Goal: Information Seeking & Learning: Understand process/instructions

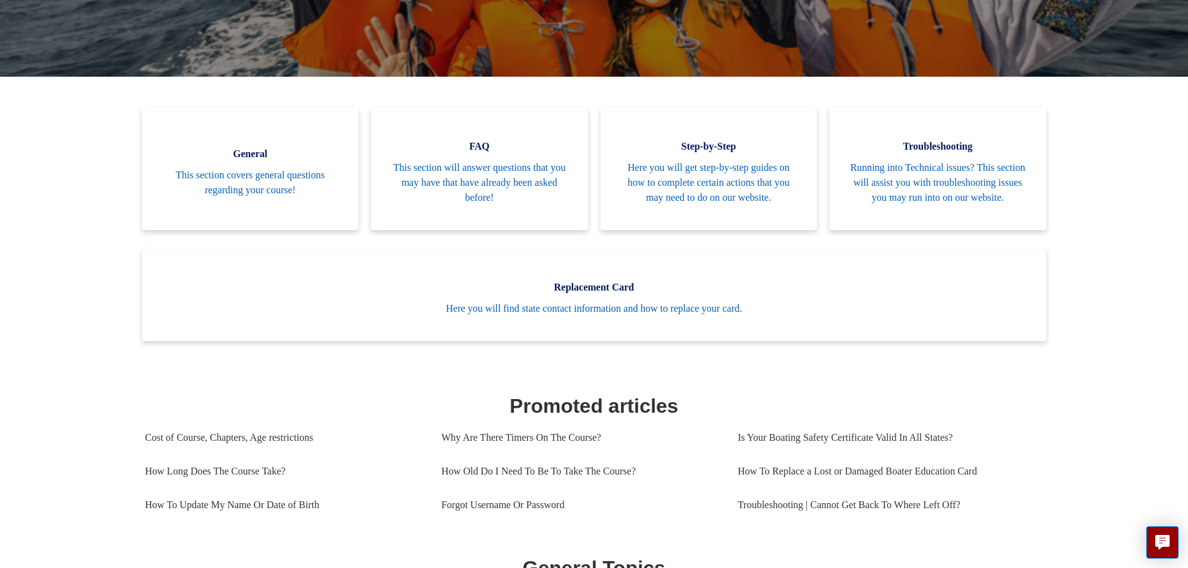
scroll to position [277, 0]
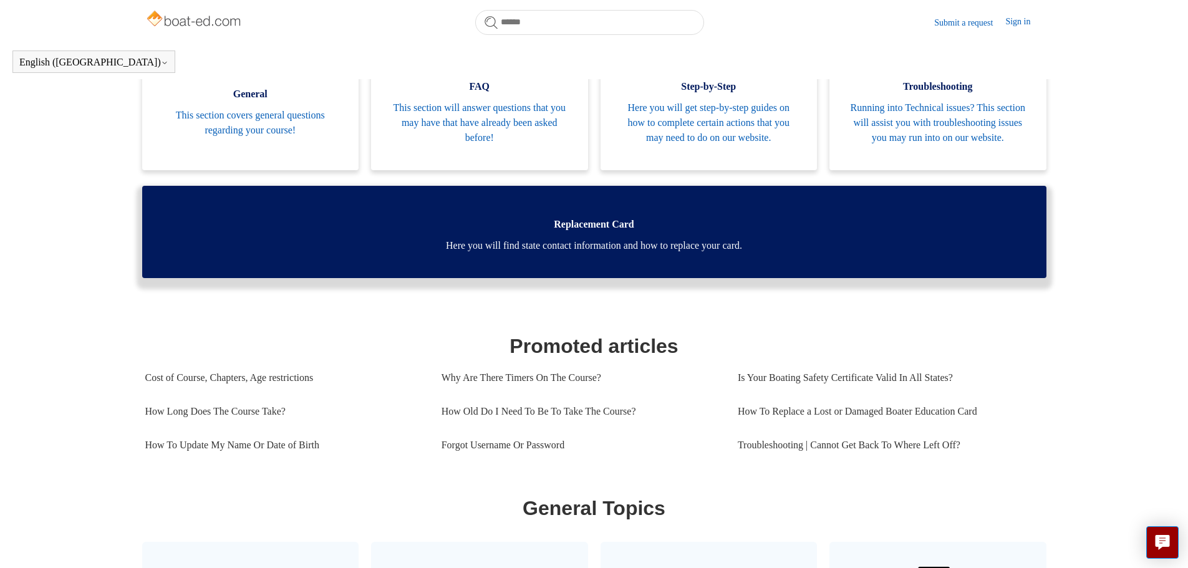
click at [418, 253] on span "Here you will find state contact information and how to replace your card." at bounding box center [594, 245] width 867 height 15
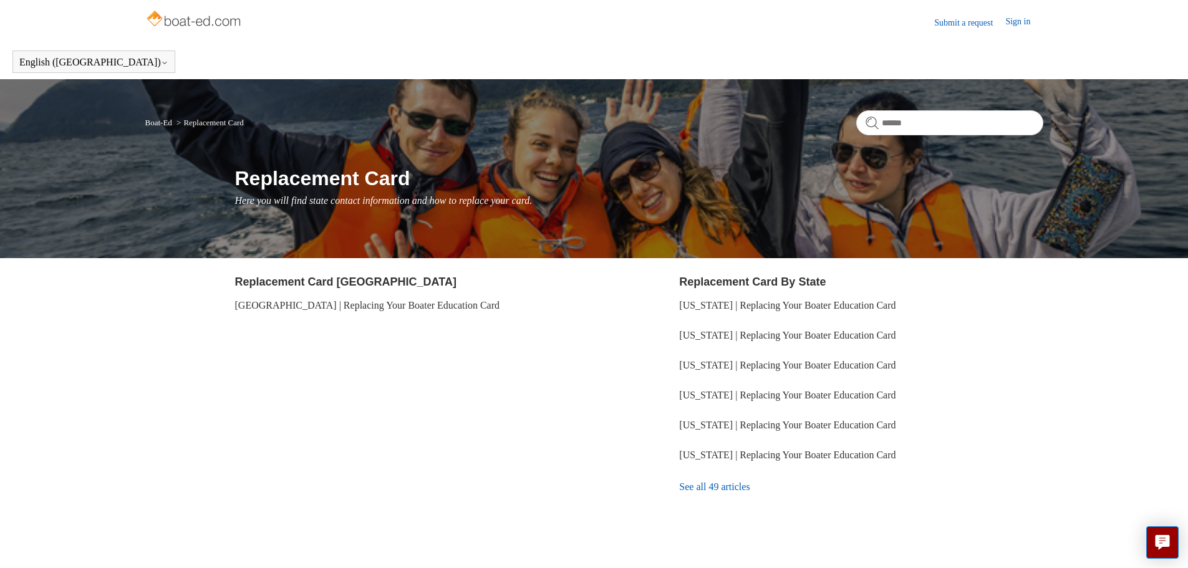
scroll to position [32, 0]
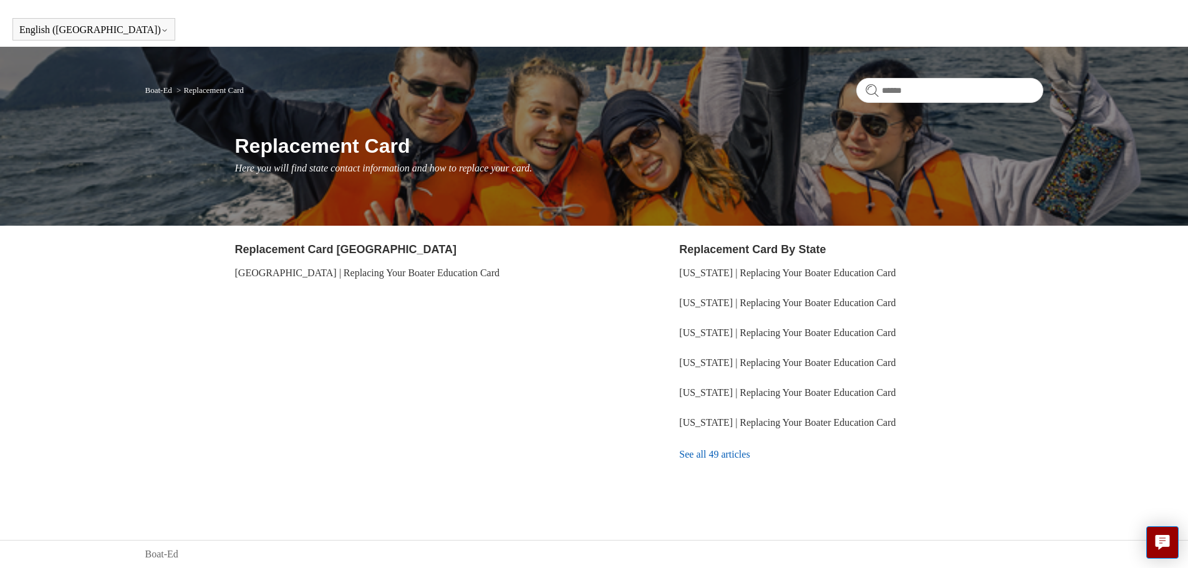
click at [725, 453] on link "See all 49 articles" at bounding box center [861, 455] width 364 height 34
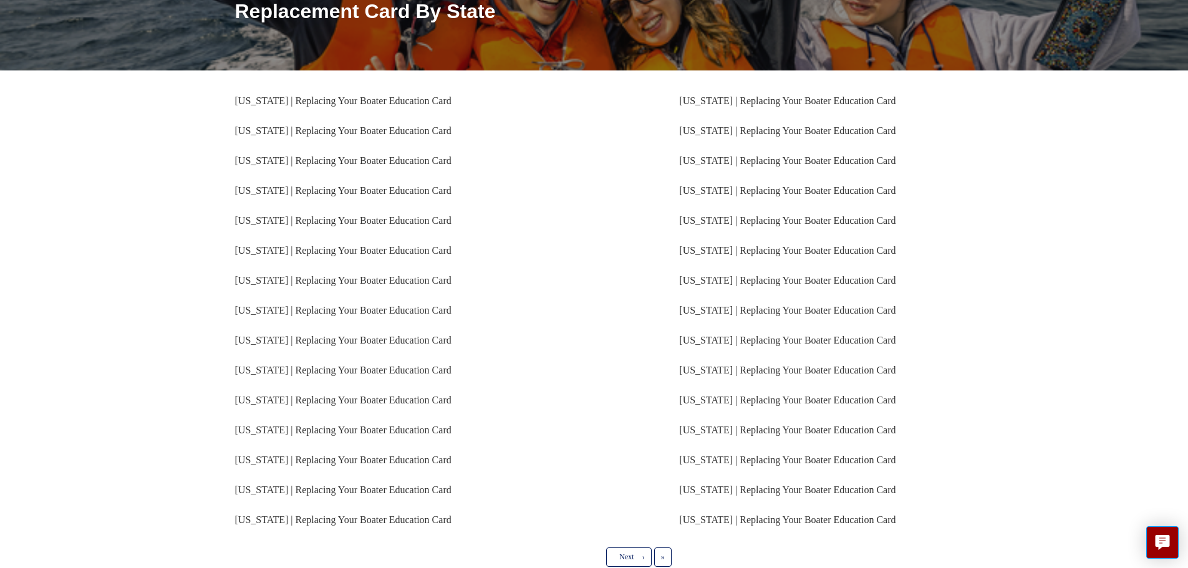
scroll to position [187, 0]
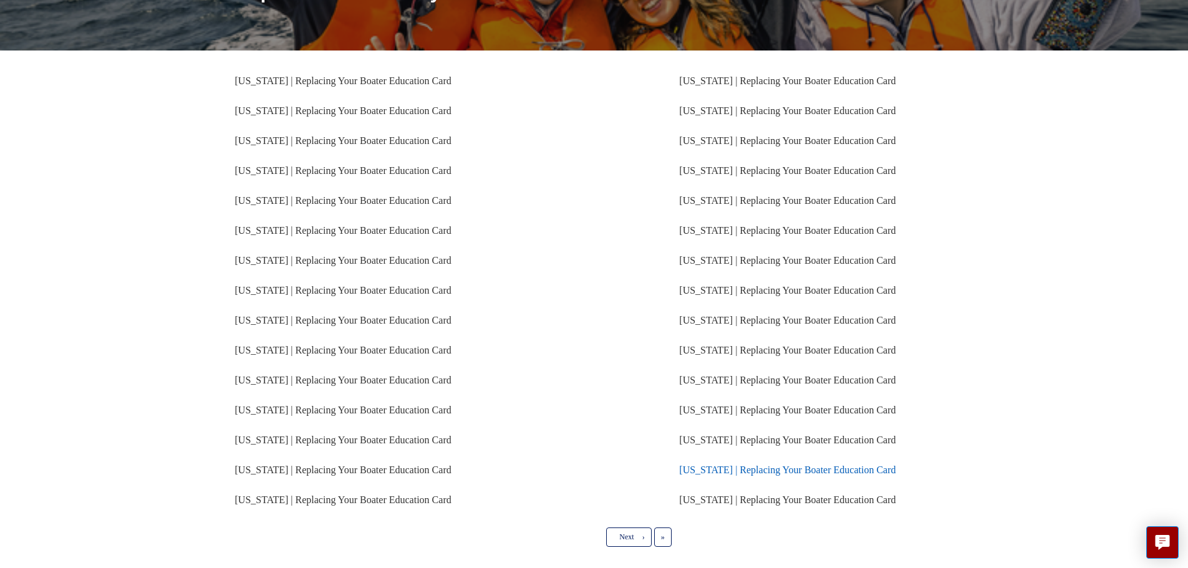
click at [791, 465] on link "Michigan | Replacing Your Boater Education Card" at bounding box center [787, 470] width 216 height 11
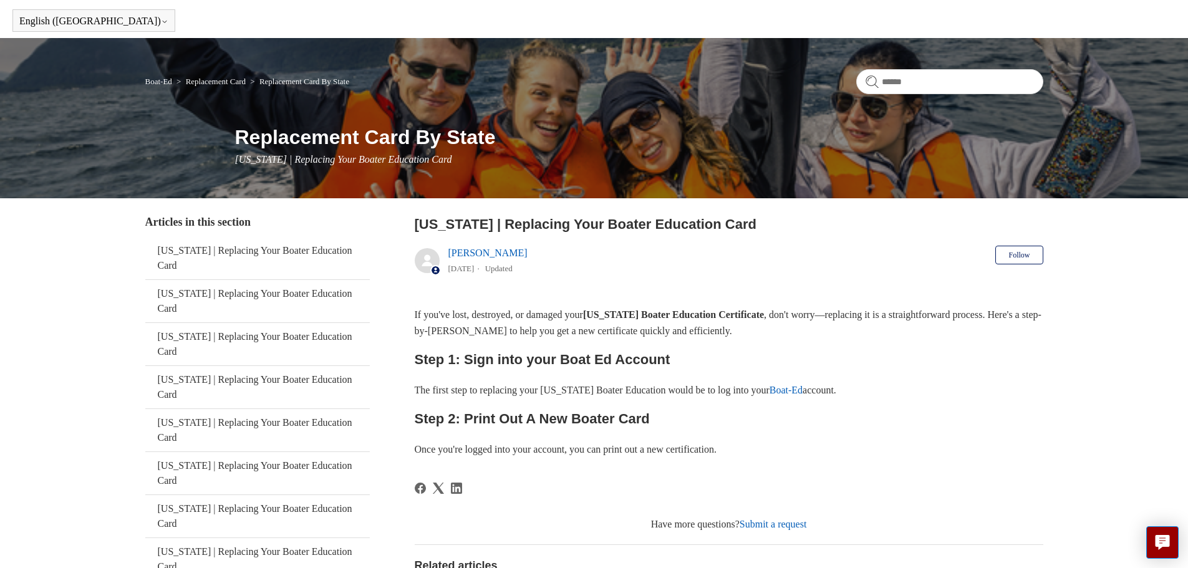
scroll to position [62, 0]
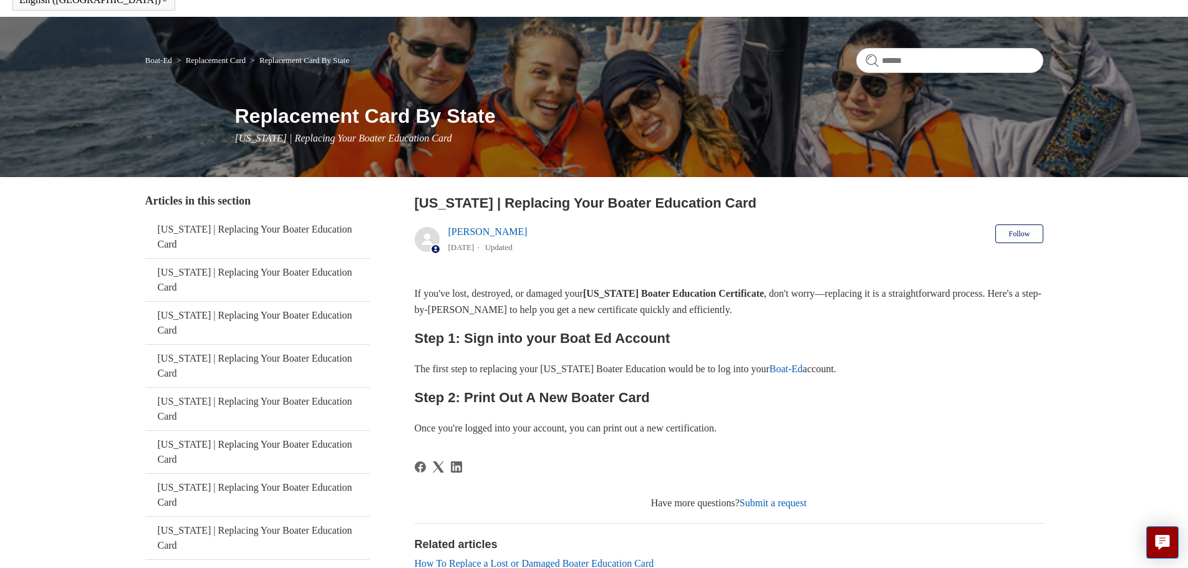
click at [153, 56] on ol "Boat-Ed Replacement Card Replacement Card By State" at bounding box center [247, 59] width 204 height 15
click at [155, 57] on link "Boat-Ed" at bounding box center [158, 60] width 27 height 9
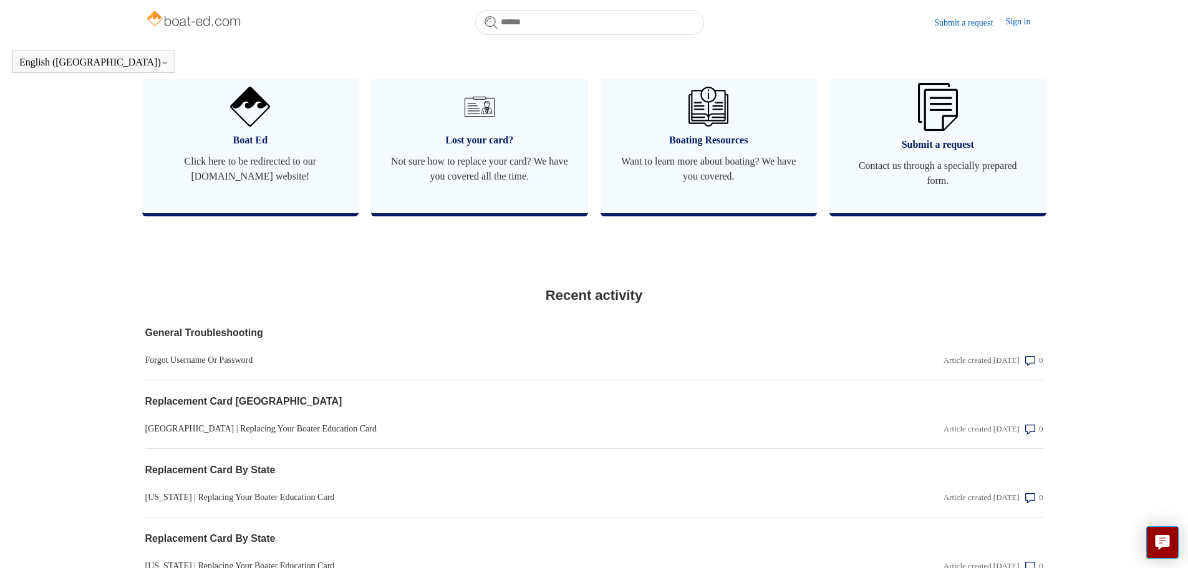
scroll to position [722, 0]
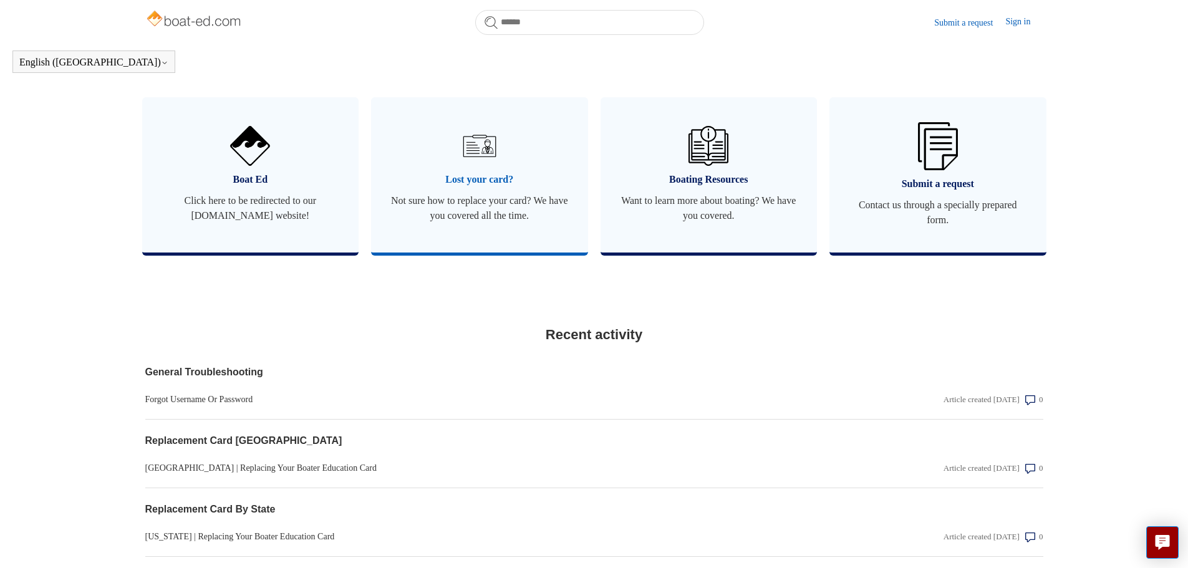
click at [405, 203] on link "Lost your card? Not sure how to replace your card? We have you covered all the …" at bounding box center [479, 174] width 217 height 155
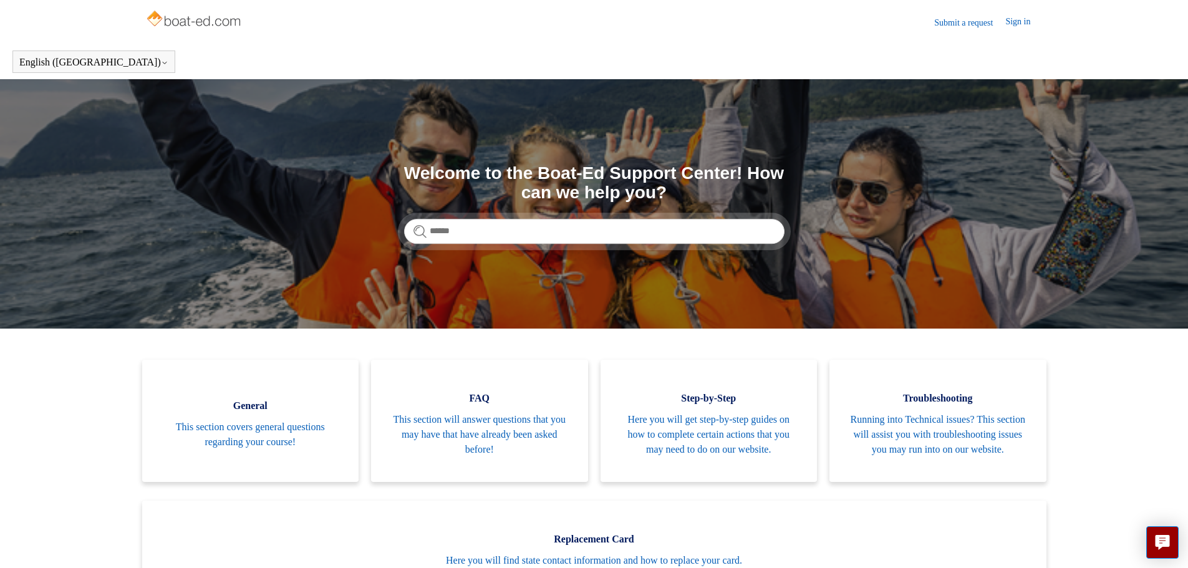
click at [970, 21] on link "Submit a request" at bounding box center [969, 22] width 71 height 13
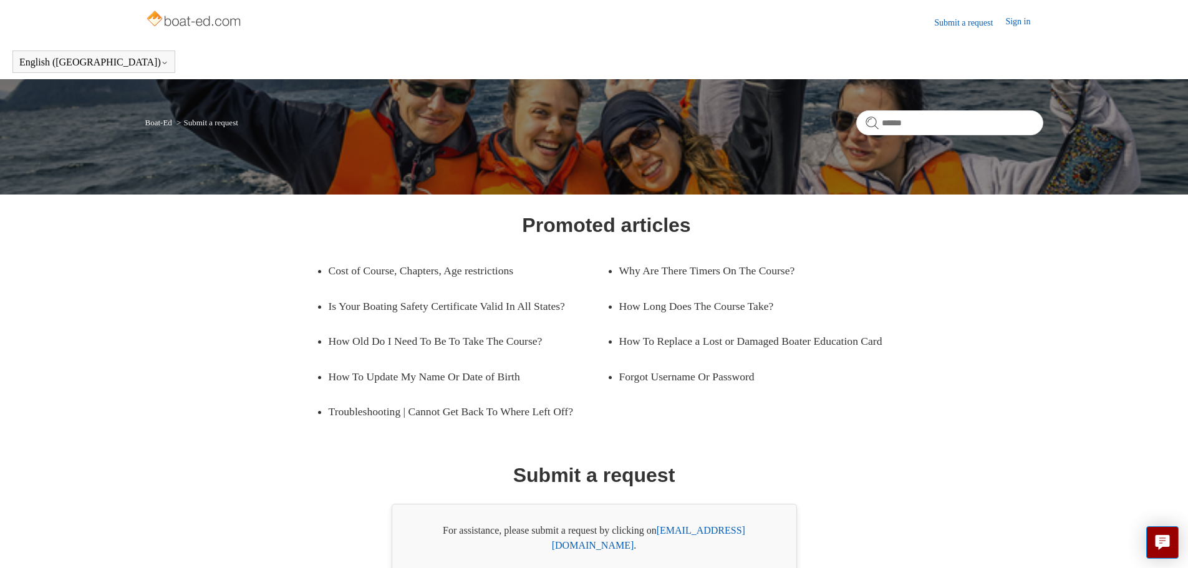
click at [970, 25] on link "Submit a request" at bounding box center [969, 22] width 71 height 13
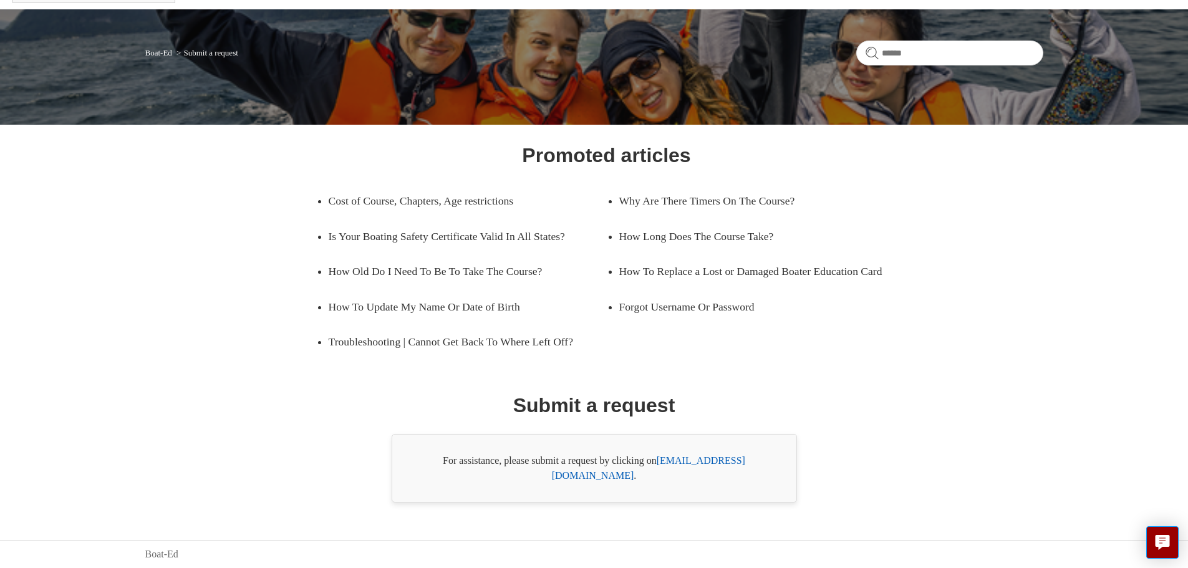
scroll to position [71, 0]
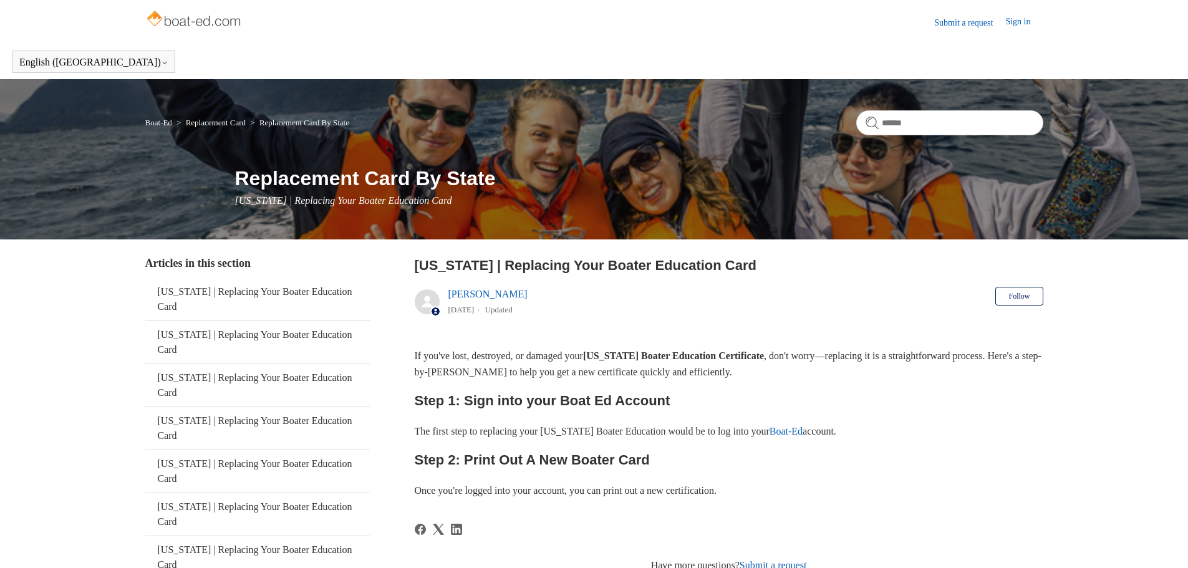
scroll to position [62, 0]
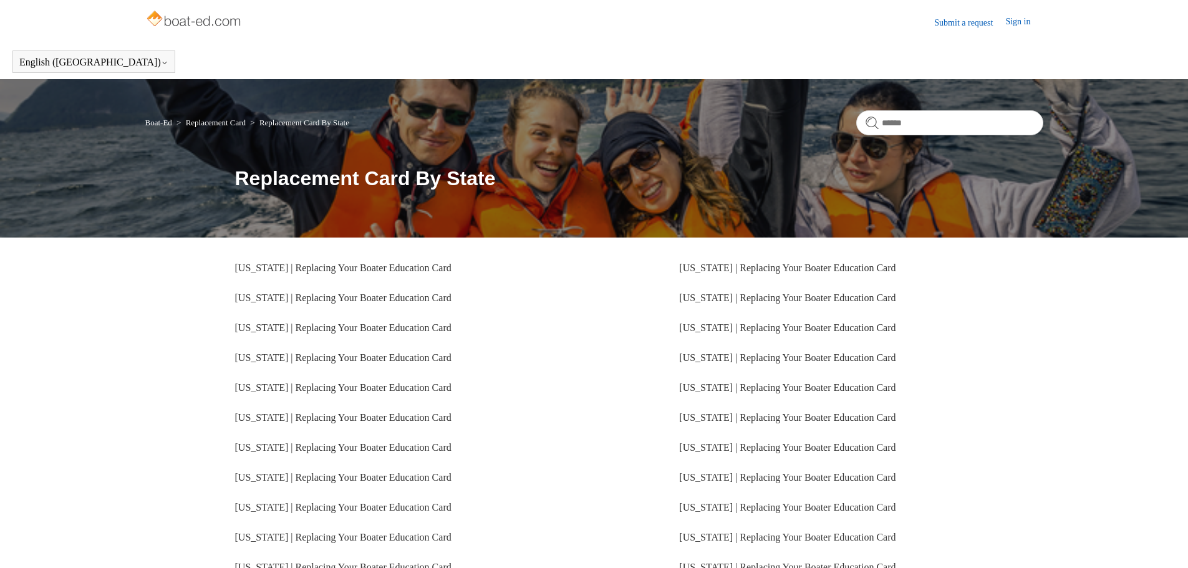
scroll to position [187, 0]
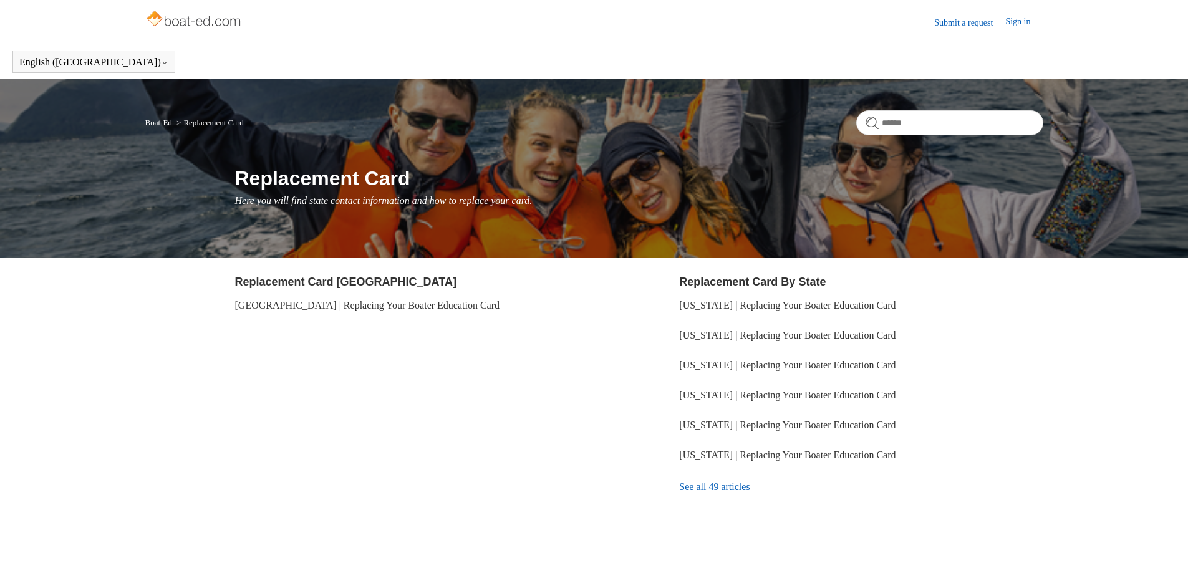
scroll to position [32, 0]
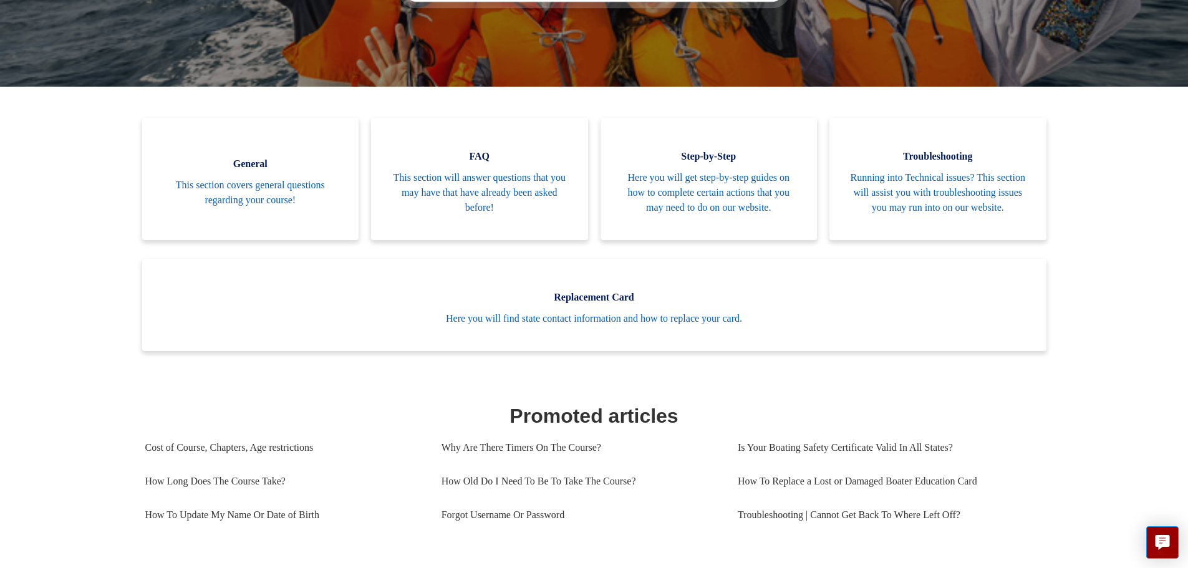
scroll to position [277, 0]
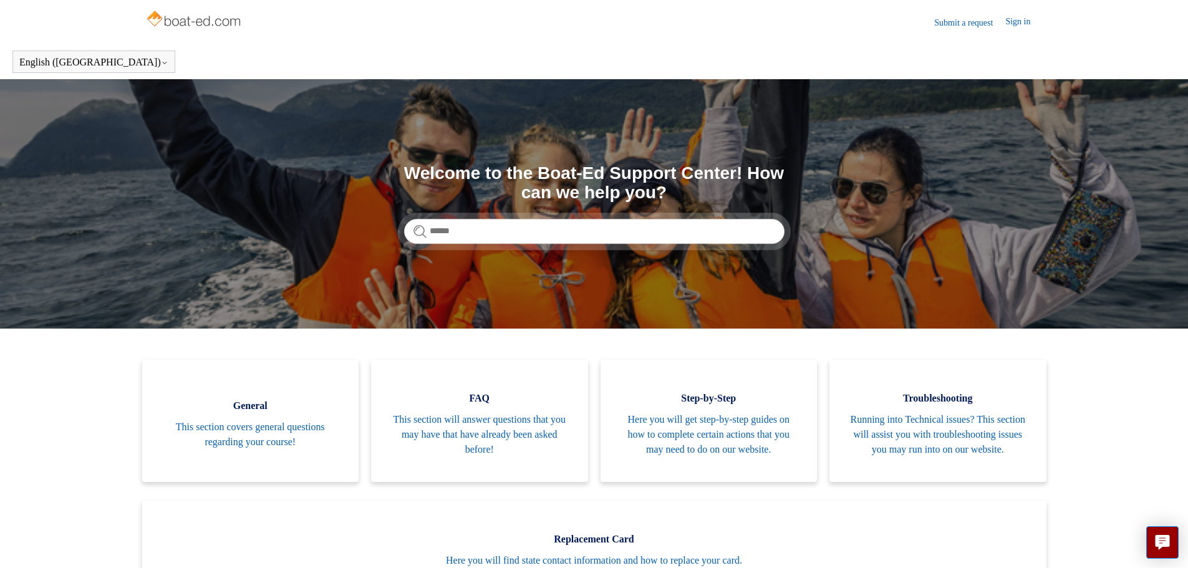
scroll to position [62, 0]
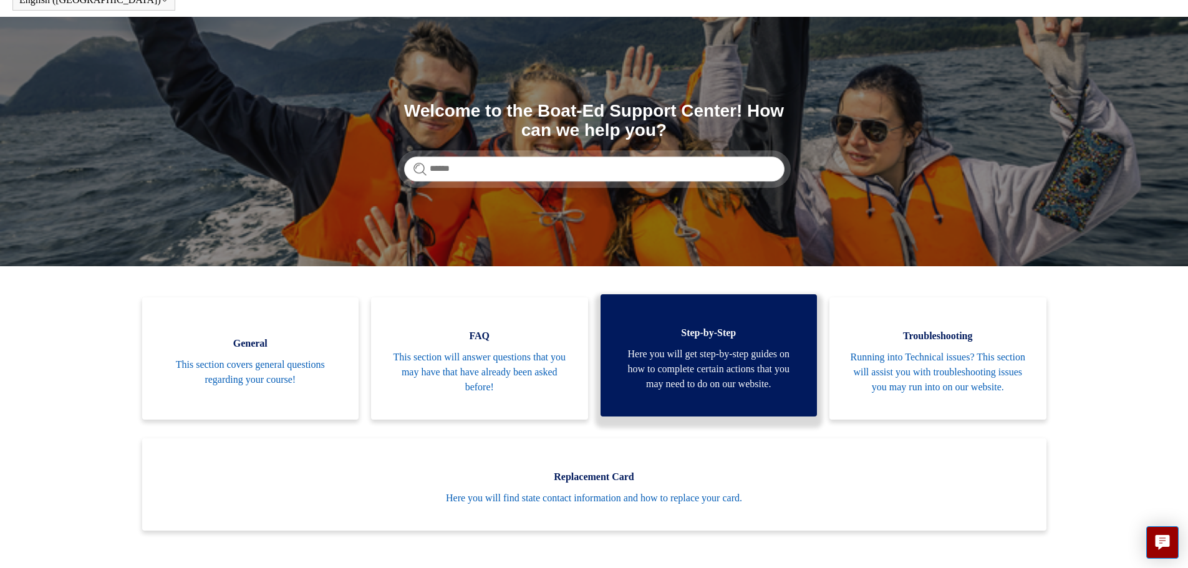
click at [649, 321] on link "Step-by-Step Here you will get step-by-step guides on how to complete certain a…" at bounding box center [709, 355] width 217 height 122
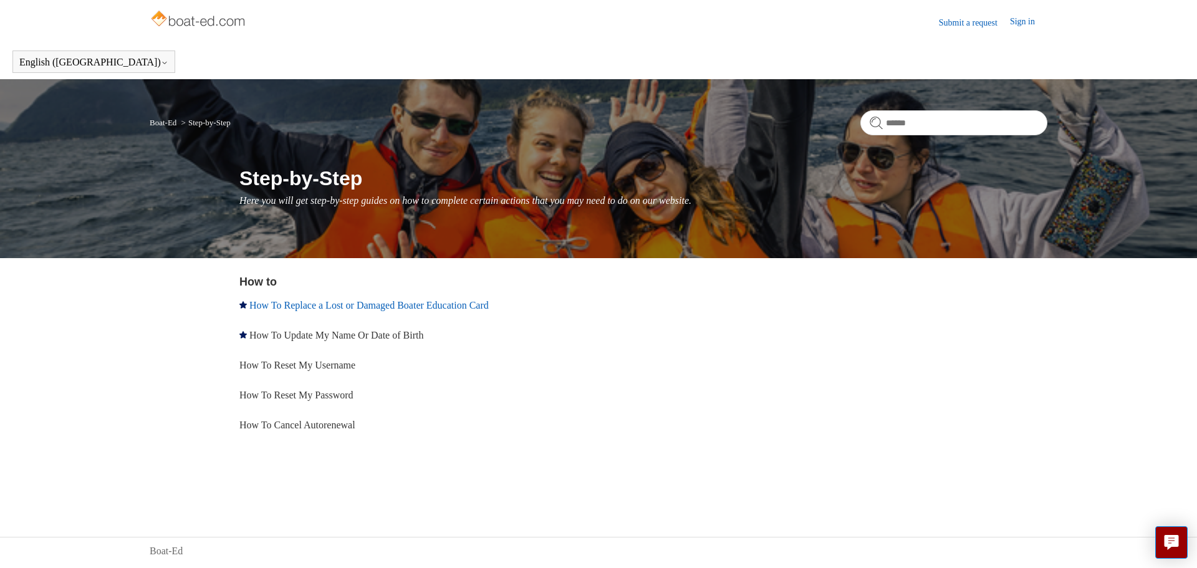
click at [327, 306] on link "How To Replace a Lost or Damaged Boater Education Card" at bounding box center [368, 305] width 239 height 11
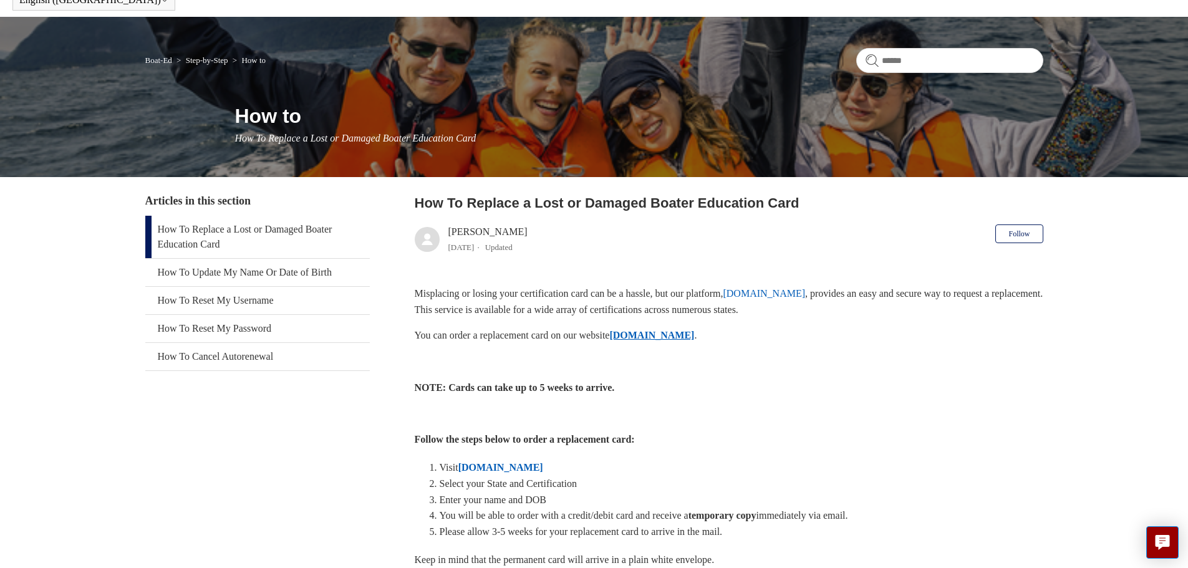
scroll to position [125, 0]
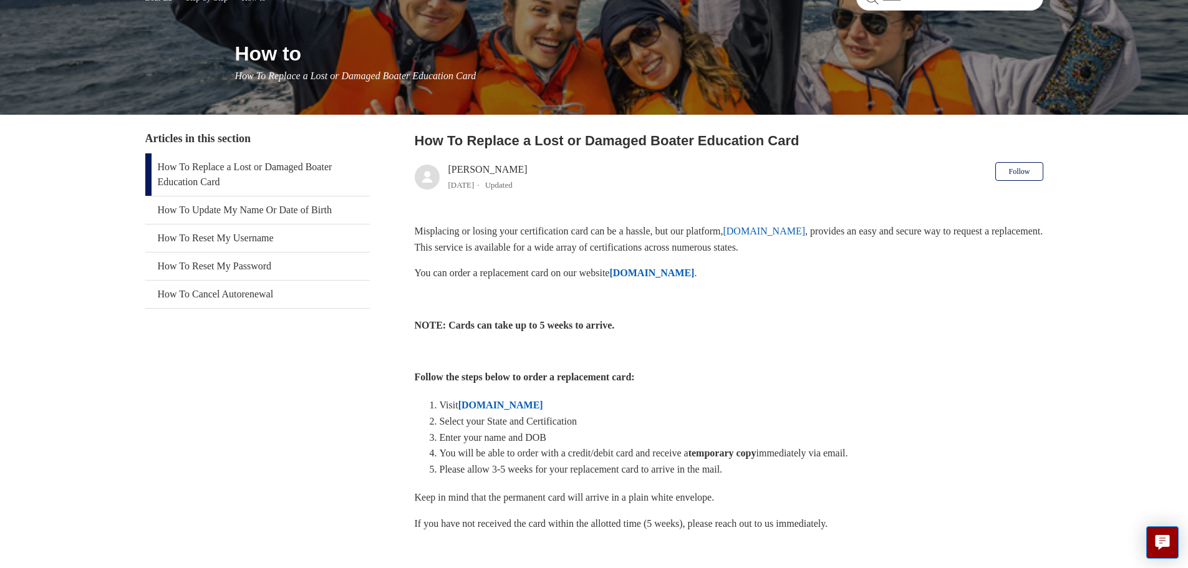
click at [493, 400] on strong "[DOMAIN_NAME]" at bounding box center [500, 405] width 85 height 11
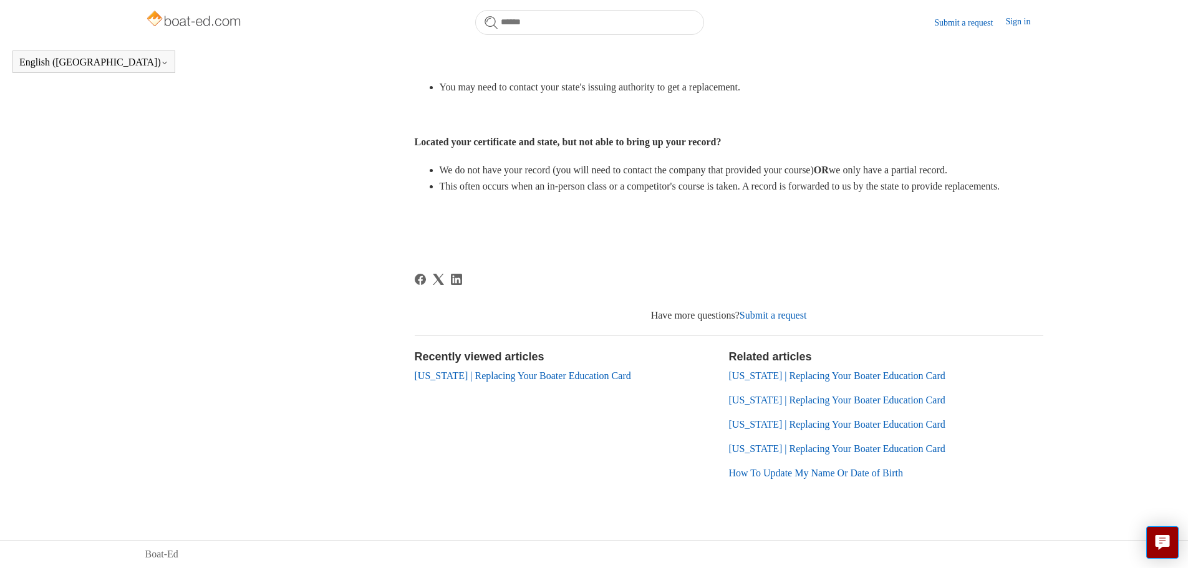
scroll to position [638, 0]
click at [563, 372] on link "[US_STATE] | Replacing Your Boater Education Card" at bounding box center [523, 375] width 216 height 11
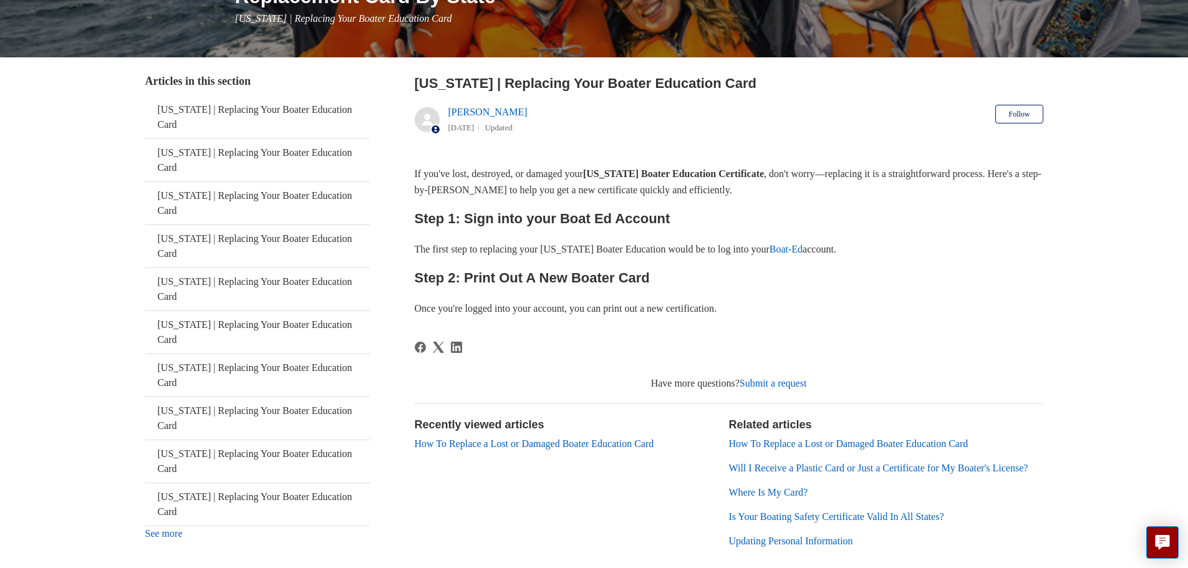
scroll to position [187, 0]
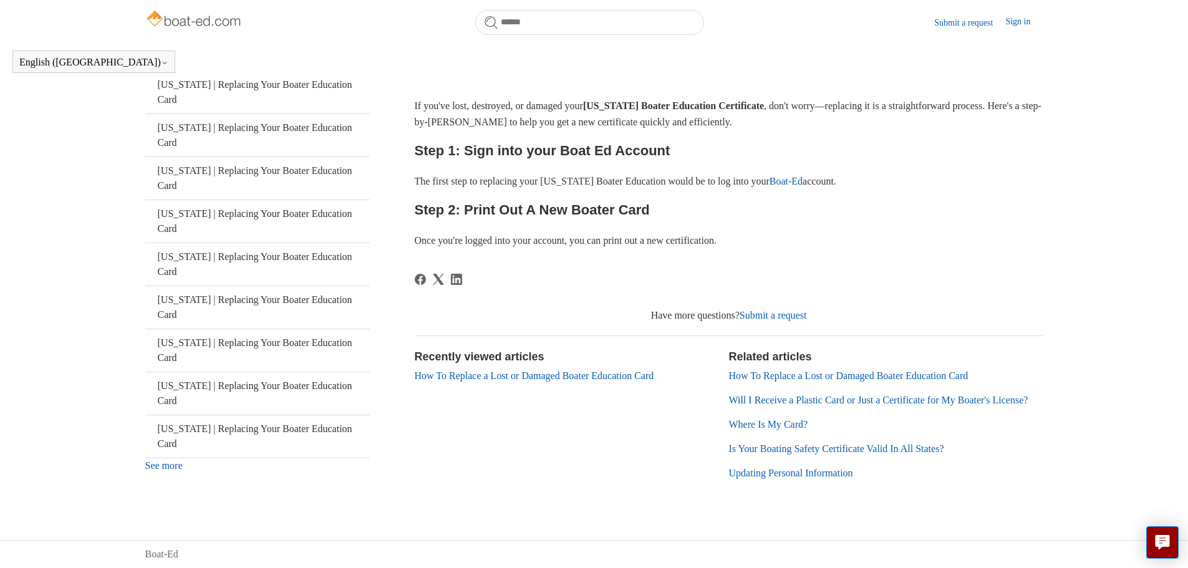
click at [807, 425] on link "Where Is My Card?" at bounding box center [768, 424] width 79 height 11
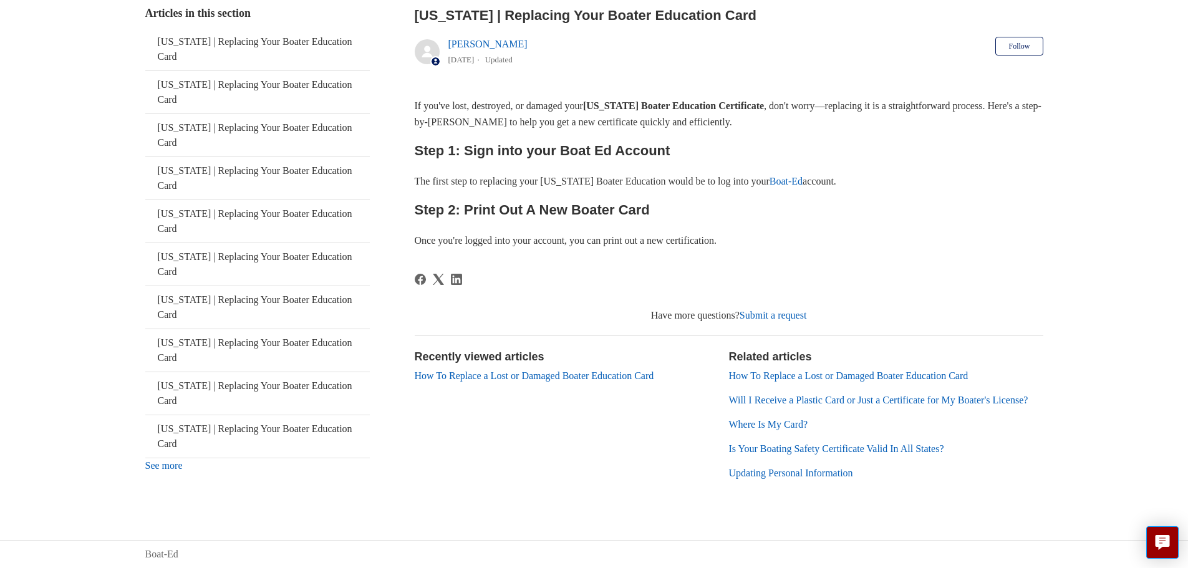
scroll to position [230, 0]
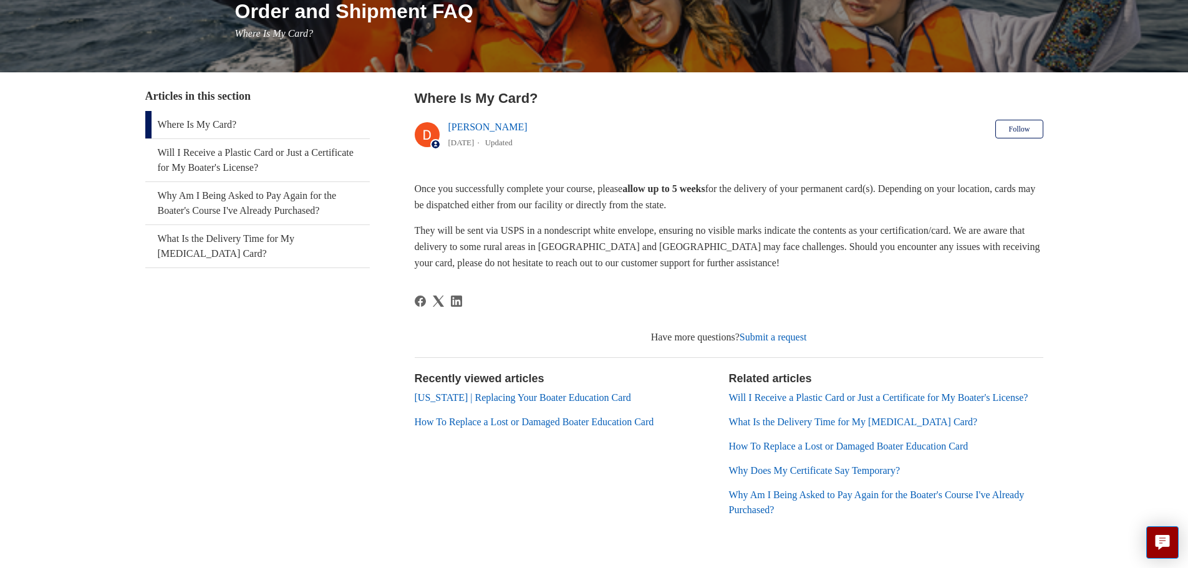
scroll to position [187, 0]
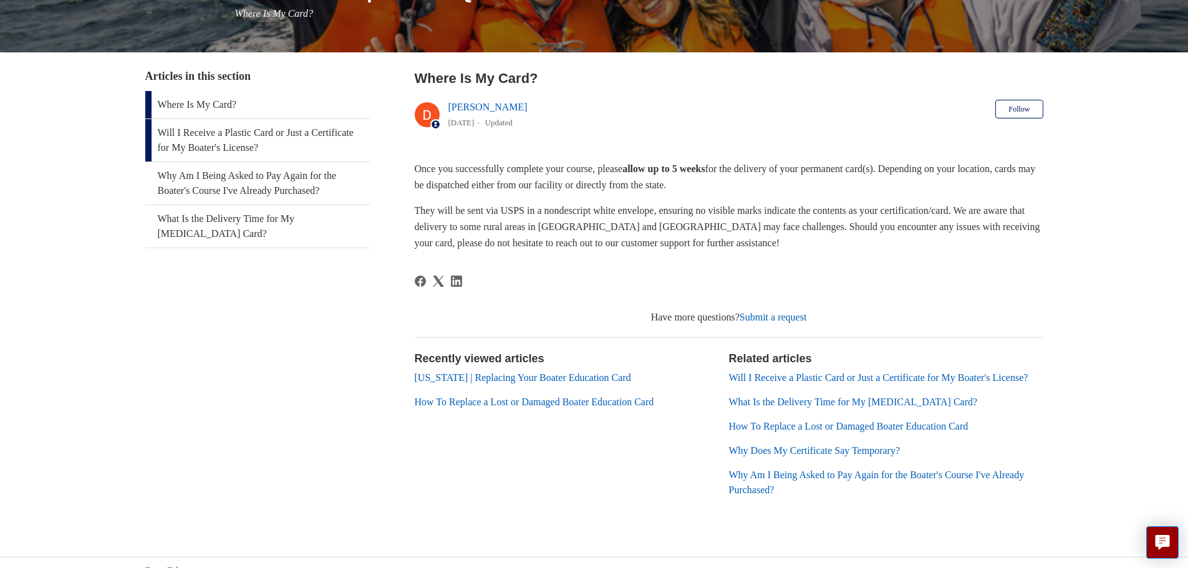
click at [218, 152] on link "Will I Receive a Plastic Card or Just a Certificate for My Boater's License?" at bounding box center [257, 140] width 225 height 42
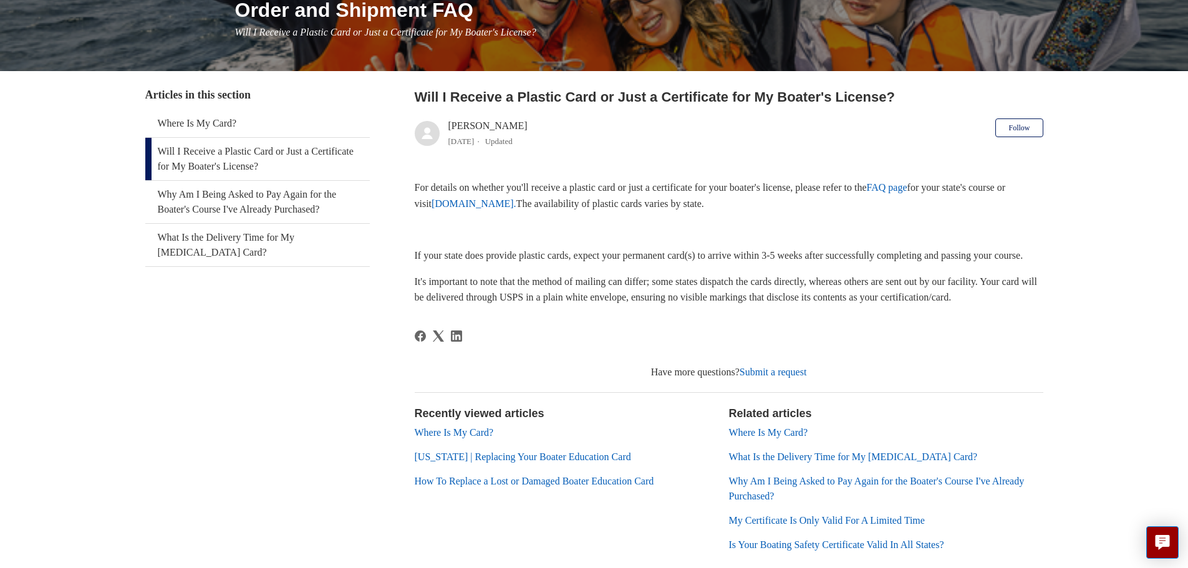
scroll to position [147, 0]
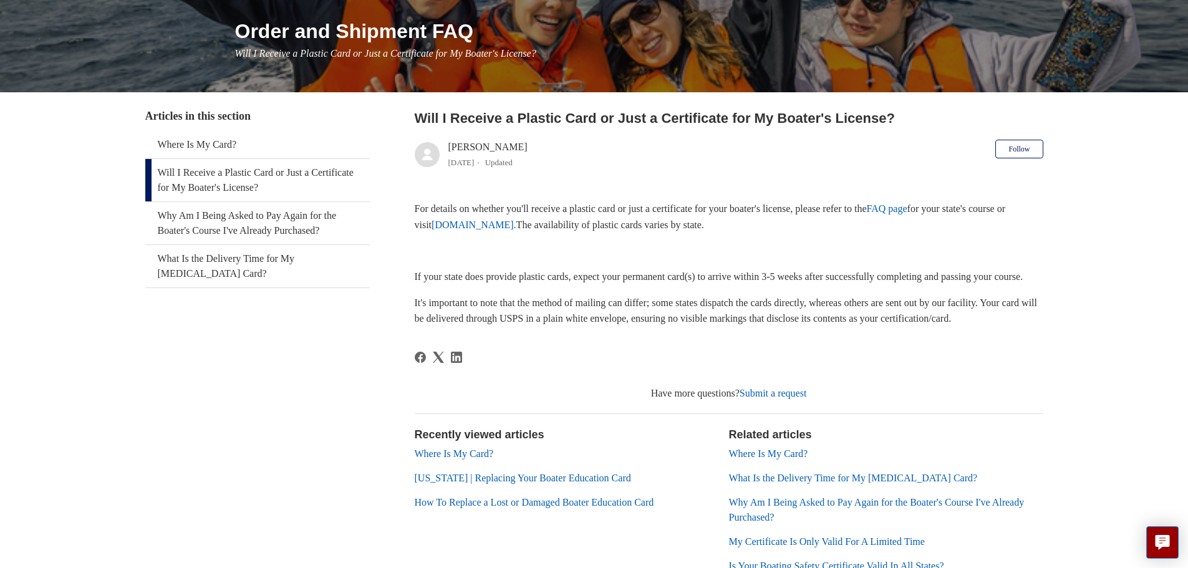
click at [907, 211] on link "FAQ page" at bounding box center [887, 208] width 41 height 11
